Goal: Find specific page/section: Find specific page/section

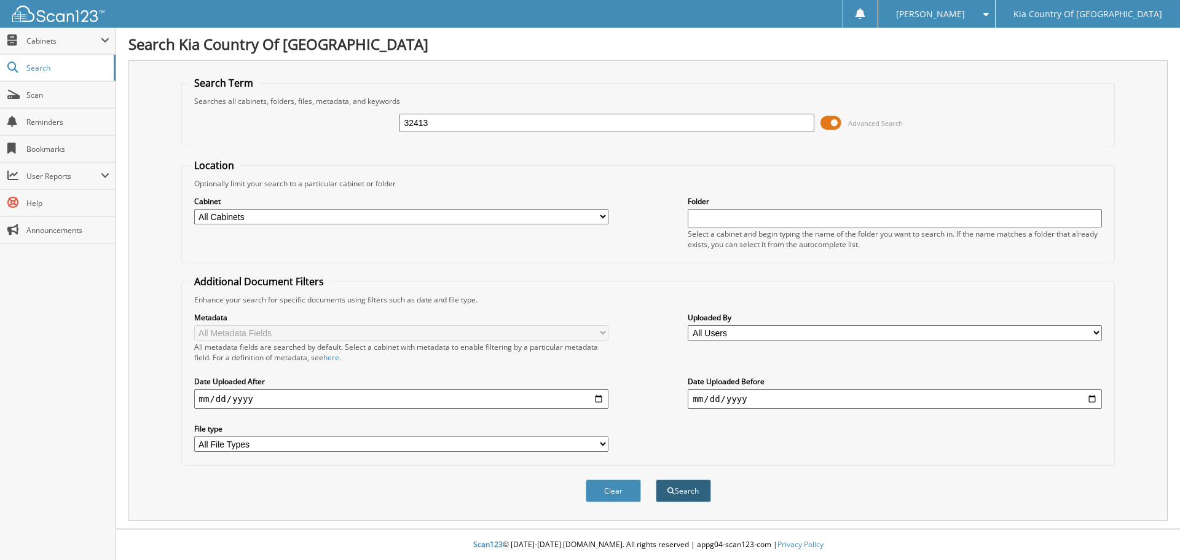
type input "32413"
click at [671, 492] on span "submit" at bounding box center [671, 490] width 7 height 7
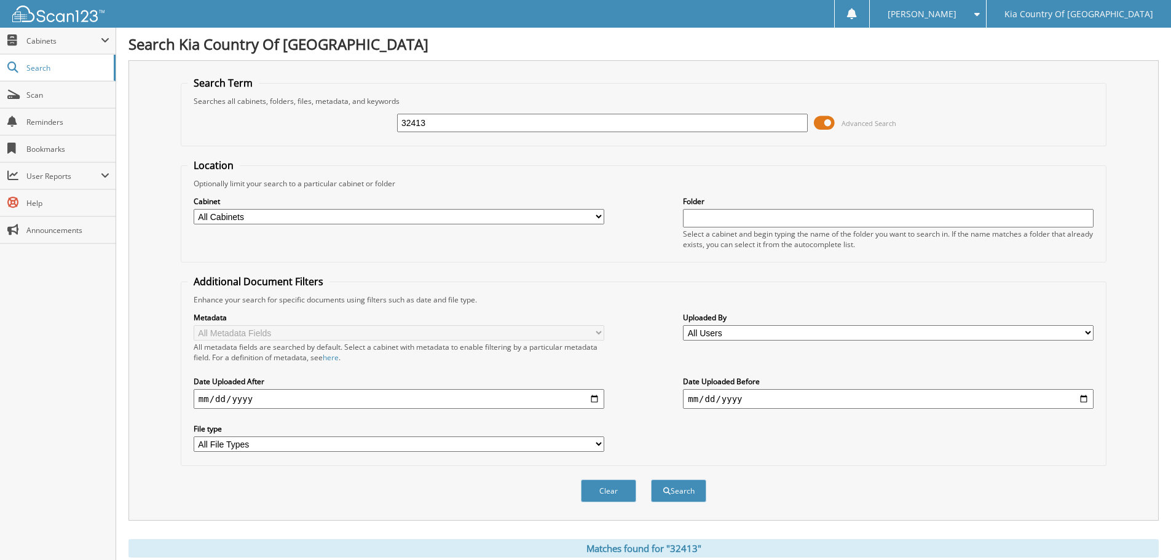
drag, startPoint x: 451, startPoint y: 121, endPoint x: 347, endPoint y: 112, distance: 104.9
click at [347, 112] on div "32413 Advanced Search" at bounding box center [643, 122] width 912 height 33
type input "31456"
click at [651, 479] on button "Search" at bounding box center [678, 490] width 55 height 23
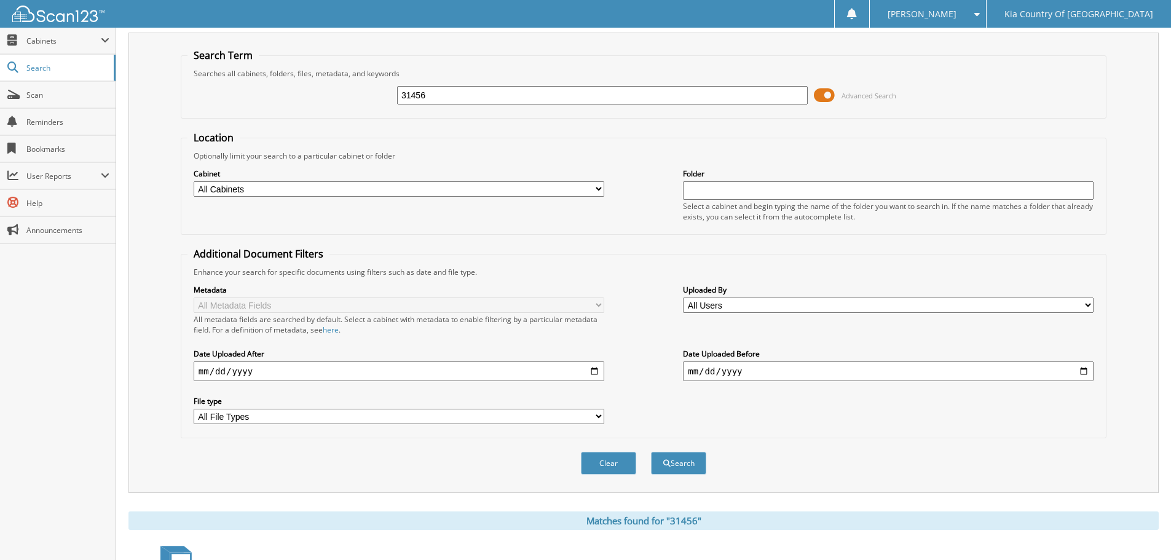
scroll to position [23, 0]
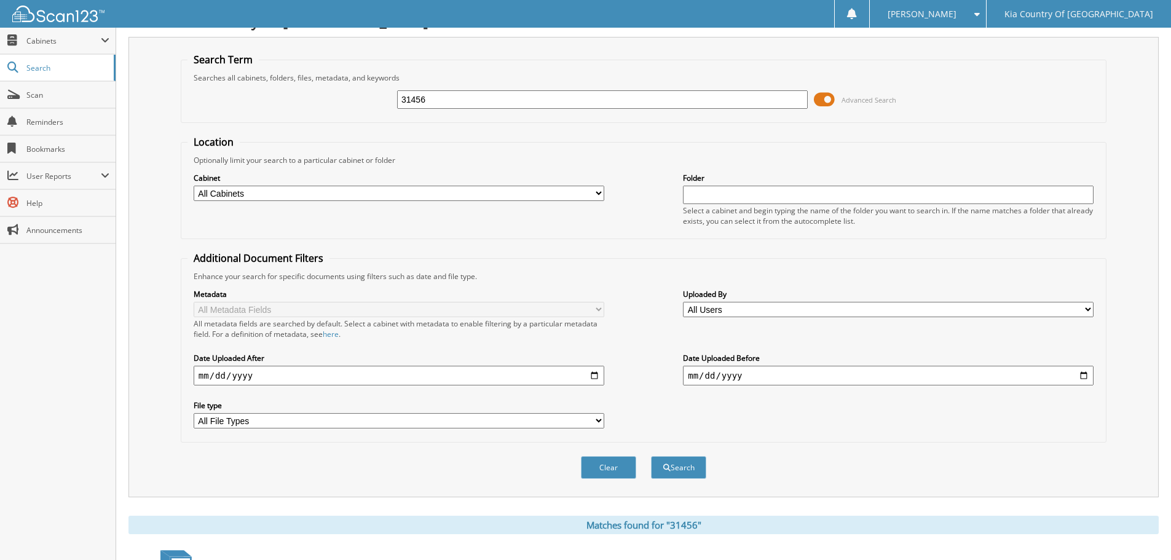
click at [492, 192] on select "All Cabinets ACCOUNTS PAYABLE CAR DEALS CASH REPORTS DEPOSITS PARTS SERVICE RO" at bounding box center [399, 193] width 411 height 15
select select "33211"
click at [194, 186] on select "All Cabinets ACCOUNTS PAYABLE CAR DEALS CASH REPORTS DEPOSITS PARTS SERVICE RO" at bounding box center [399, 193] width 411 height 15
click at [690, 467] on button "Search" at bounding box center [678, 467] width 55 height 23
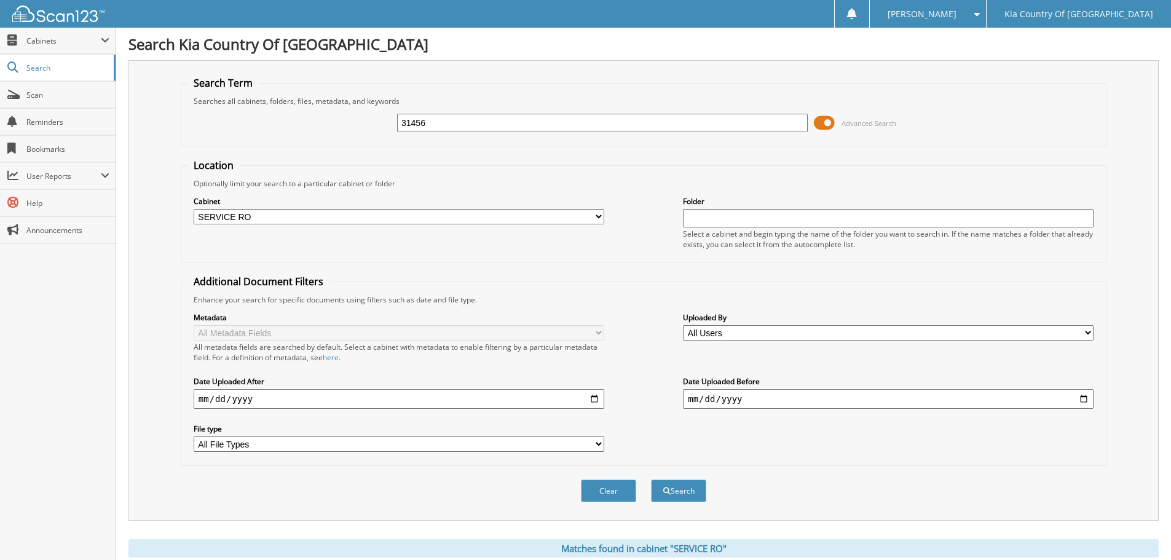
drag, startPoint x: 433, startPoint y: 120, endPoint x: 345, endPoint y: 113, distance: 88.2
click at [345, 113] on div "31456 Advanced Search" at bounding box center [643, 122] width 912 height 33
type input "32330"
click at [651, 479] on button "Search" at bounding box center [678, 490] width 55 height 23
click at [37, 41] on span "Cabinets" at bounding box center [63, 41] width 74 height 10
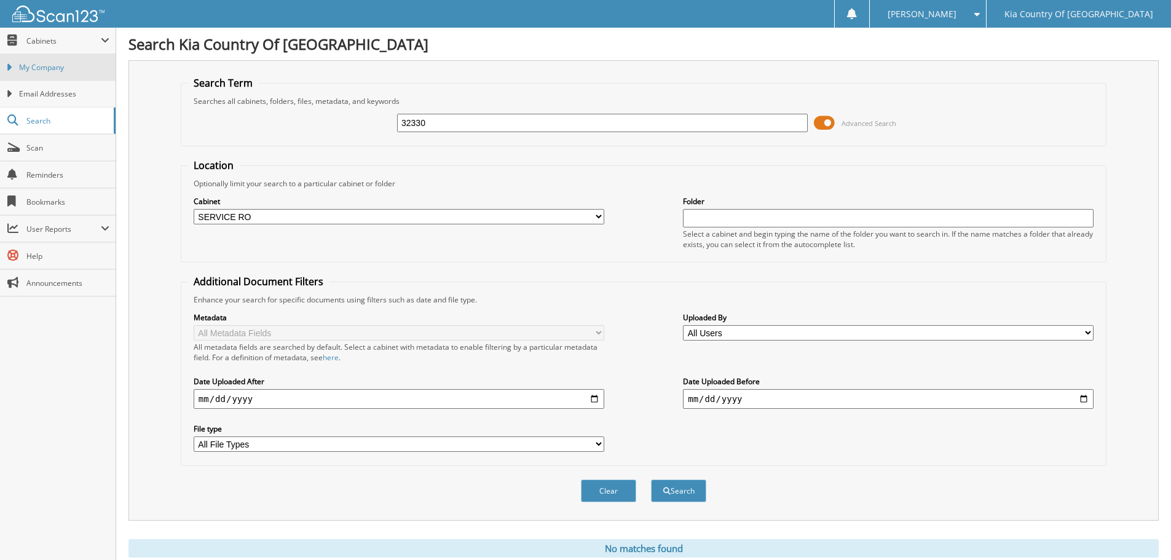
click at [37, 65] on span "My Company" at bounding box center [64, 67] width 90 height 11
